Goal: Task Accomplishment & Management: Complete application form

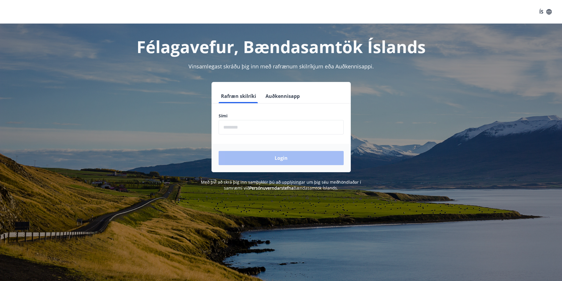
click at [230, 126] on input "phone" at bounding box center [281, 127] width 125 height 14
type input "********"
click at [289, 156] on button "Login" at bounding box center [281, 158] width 125 height 14
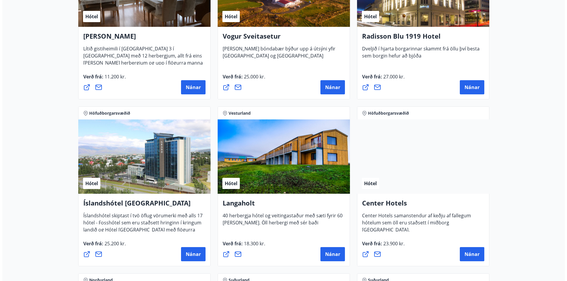
scroll to position [1180, 0]
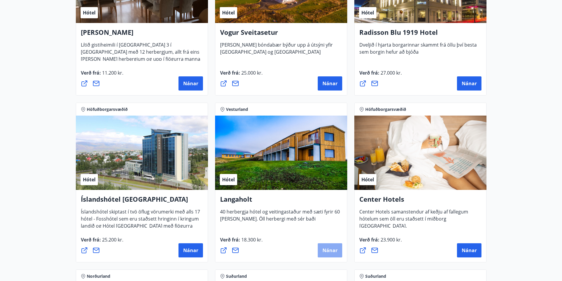
click at [332, 251] on span "Nánar" at bounding box center [329, 250] width 15 height 6
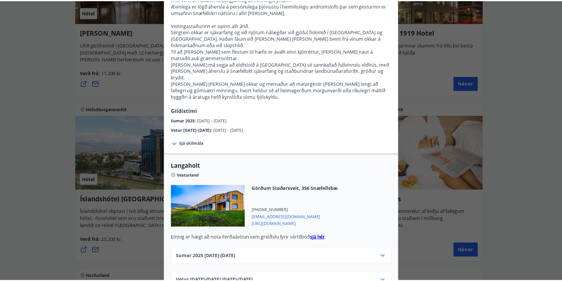
scroll to position [0, 0]
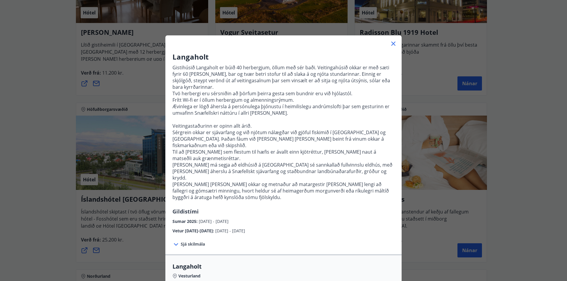
click at [391, 44] on icon at bounding box center [393, 44] width 4 height 4
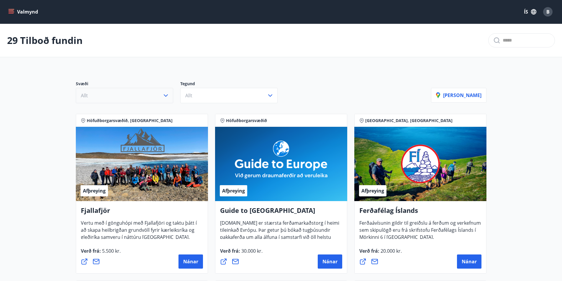
click at [166, 94] on icon "button" at bounding box center [165, 95] width 7 height 7
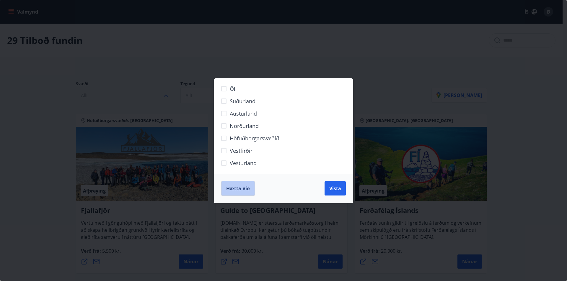
click at [245, 186] on span "Hætta við" at bounding box center [238, 188] width 24 height 6
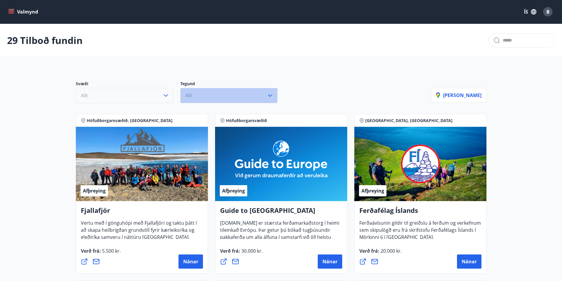
click at [271, 94] on icon "button" at bounding box center [270, 95] width 7 height 7
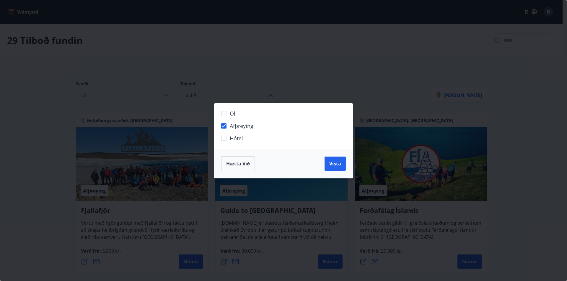
click at [235, 161] on span "Hætta við" at bounding box center [238, 164] width 24 height 6
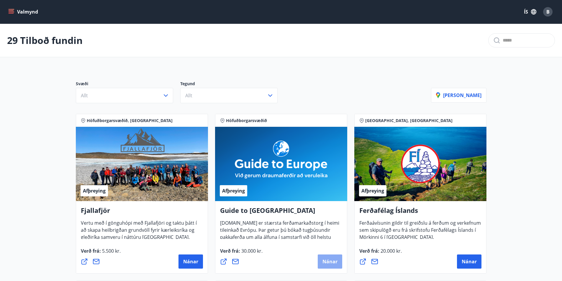
click at [336, 261] on span "Nánar" at bounding box center [329, 261] width 15 height 6
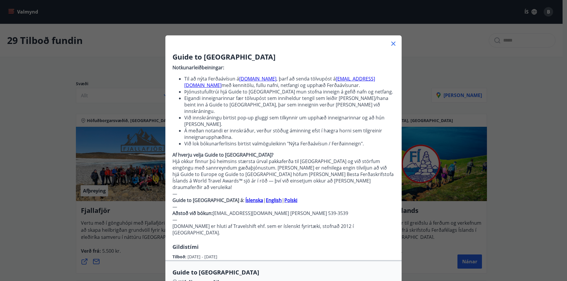
click at [391, 42] on icon at bounding box center [392, 43] width 7 height 7
